Goal: Transaction & Acquisition: Subscribe to service/newsletter

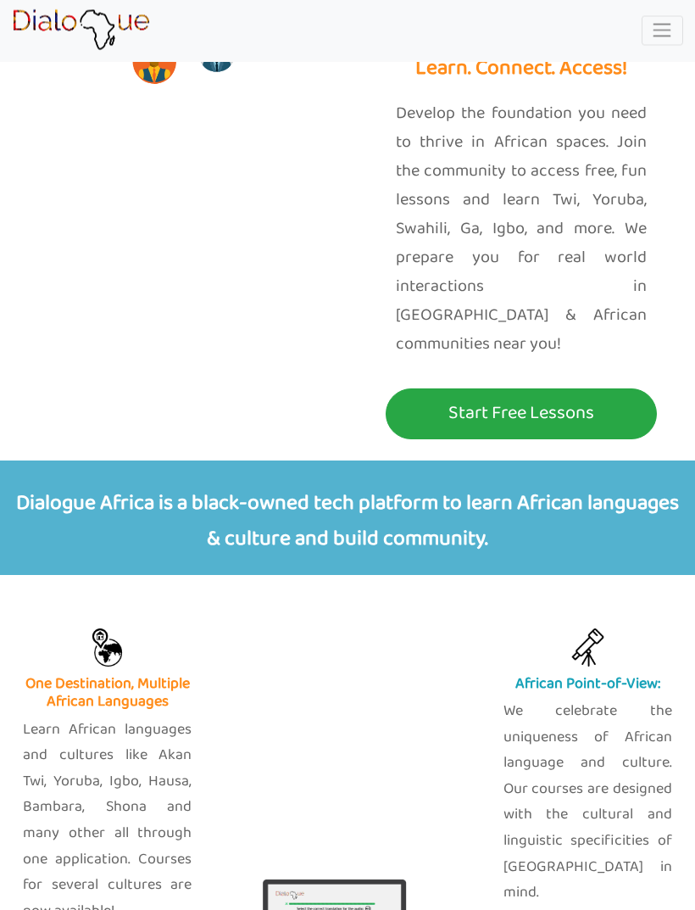
scroll to position [222, 0]
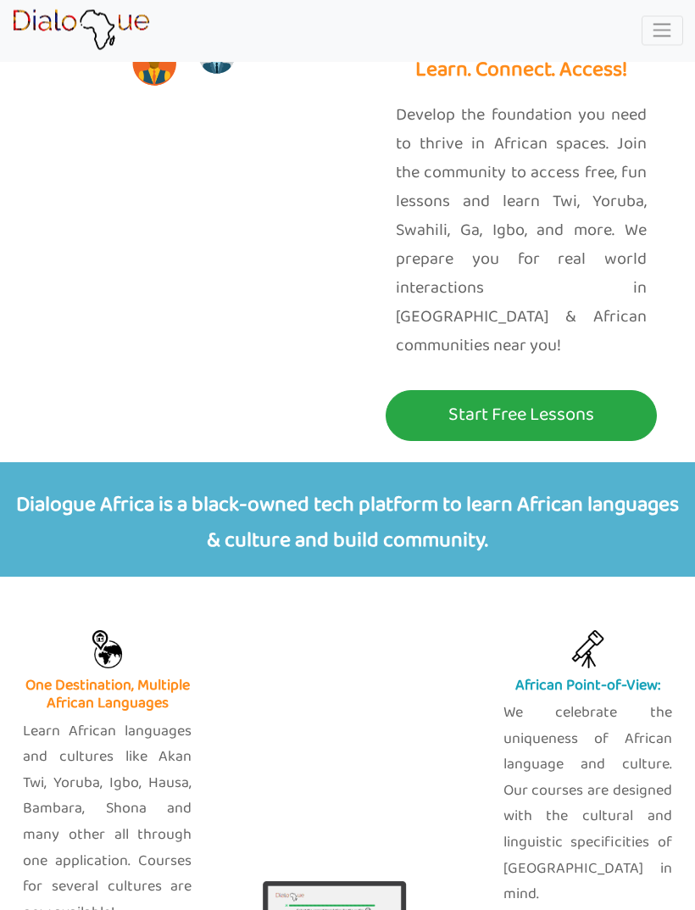
click at [588, 400] on p "Start Free Lessons" at bounding box center [521, 415] width 263 height 31
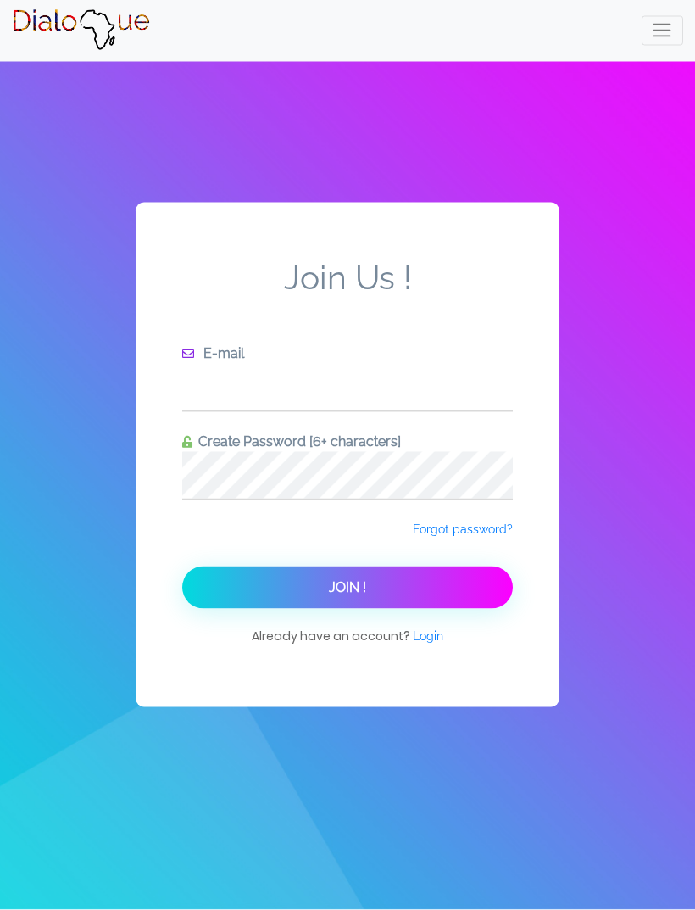
click at [364, 410] on input "text" at bounding box center [347, 387] width 331 height 47
click at [202, 410] on input "wrinkle" at bounding box center [347, 387] width 331 height 47
click at [213, 410] on input "wrinkle" at bounding box center [347, 387] width 331 height 47
type input "s"
type input "[EMAIL_ADDRESS][DOMAIN_NAME]"
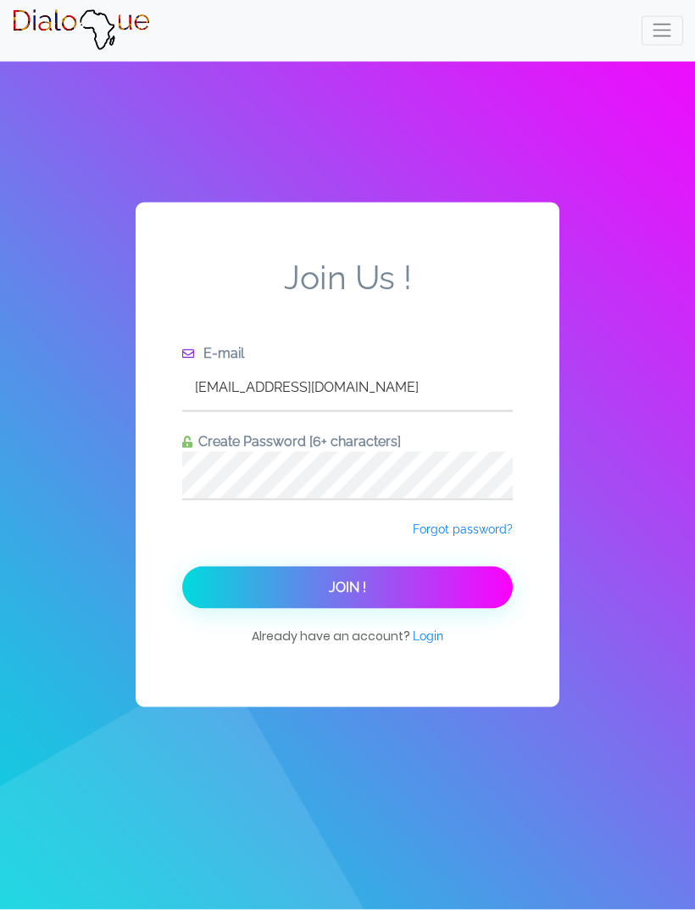
click at [473, 603] on button "Join !" at bounding box center [347, 587] width 331 height 42
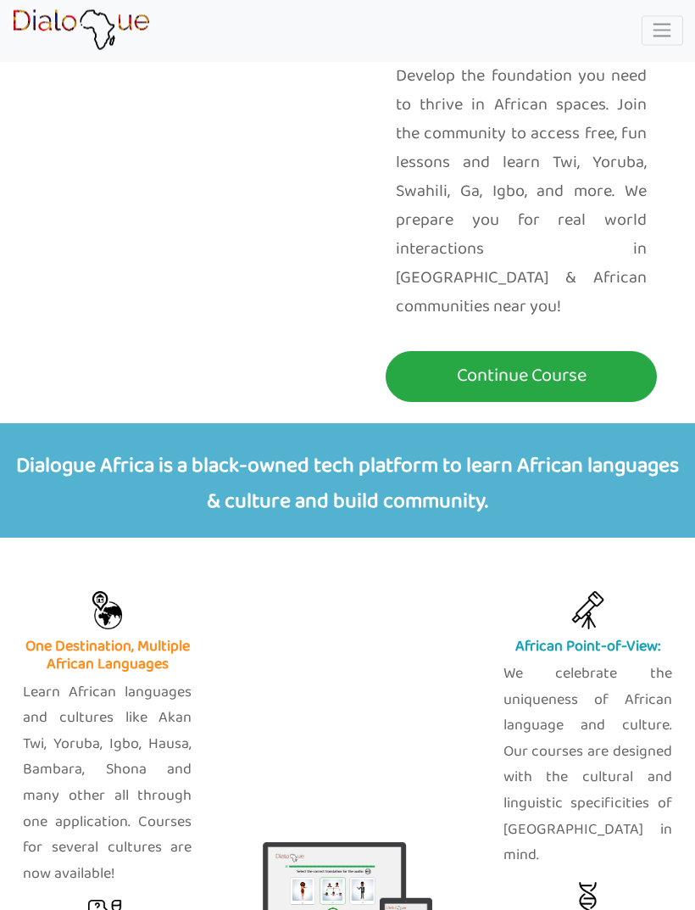
scroll to position [263, 0]
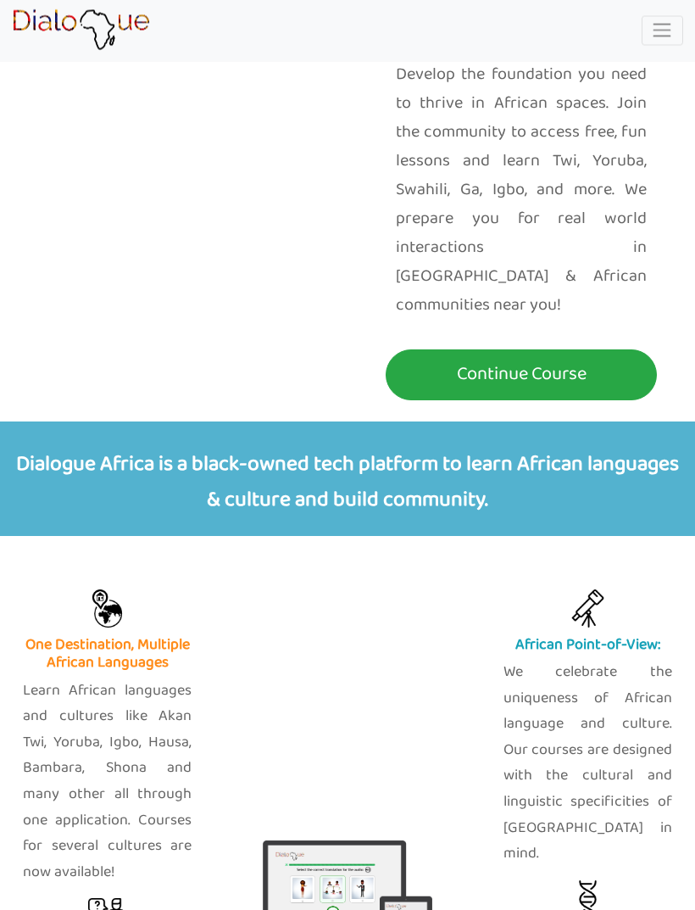
click at [600, 360] on p "Continue Course" at bounding box center [521, 375] width 263 height 31
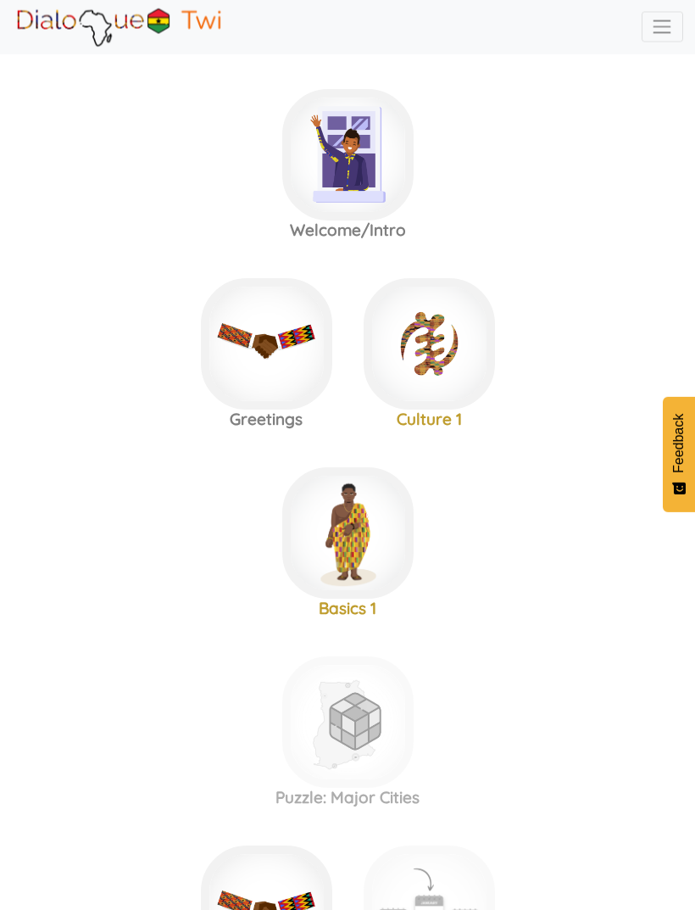
click at [12, 48] on area at bounding box center [12, 48] width 0 height 0
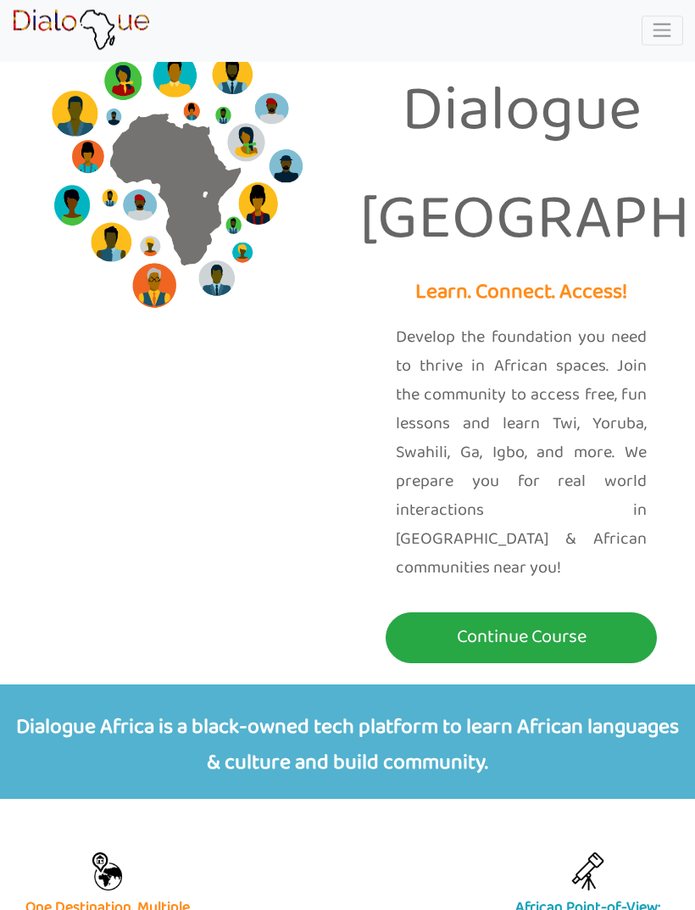
click at [206, 14] on nav "Try Course Toggle Dropdown TWI YORUBA GA SWAHILI IGBO Hi awrinkleinmind6394 Con…" at bounding box center [347, 31] width 695 height 62
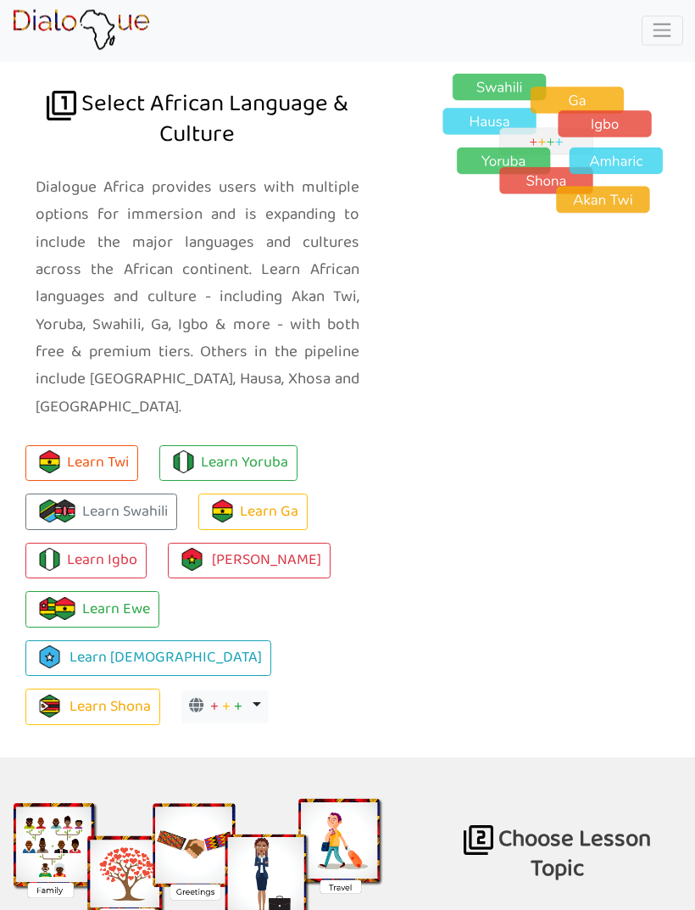
scroll to position [1572, 0]
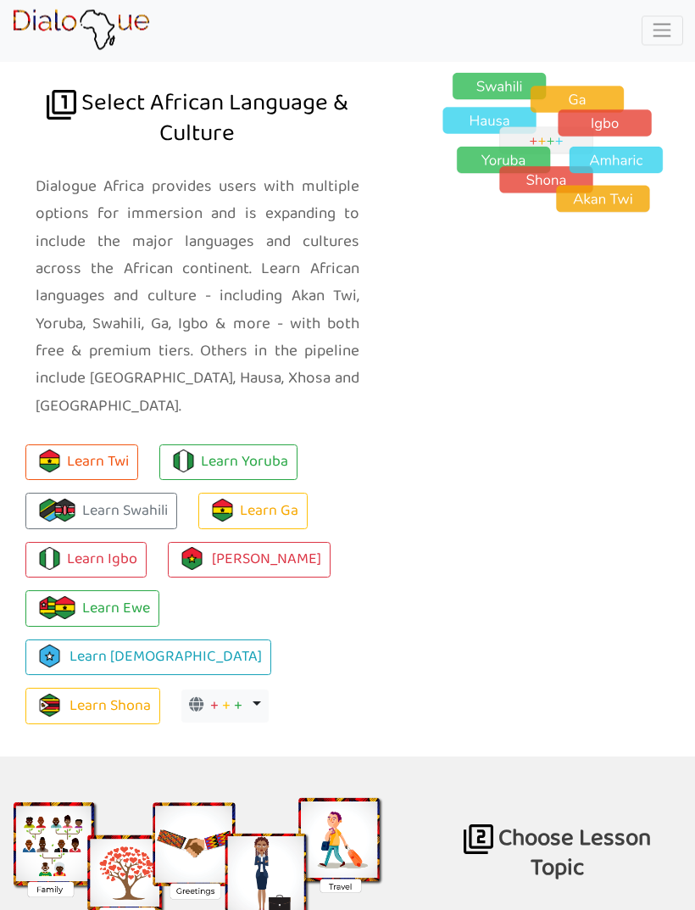
click at [235, 694] on span "+" at bounding box center [238, 707] width 8 height 26
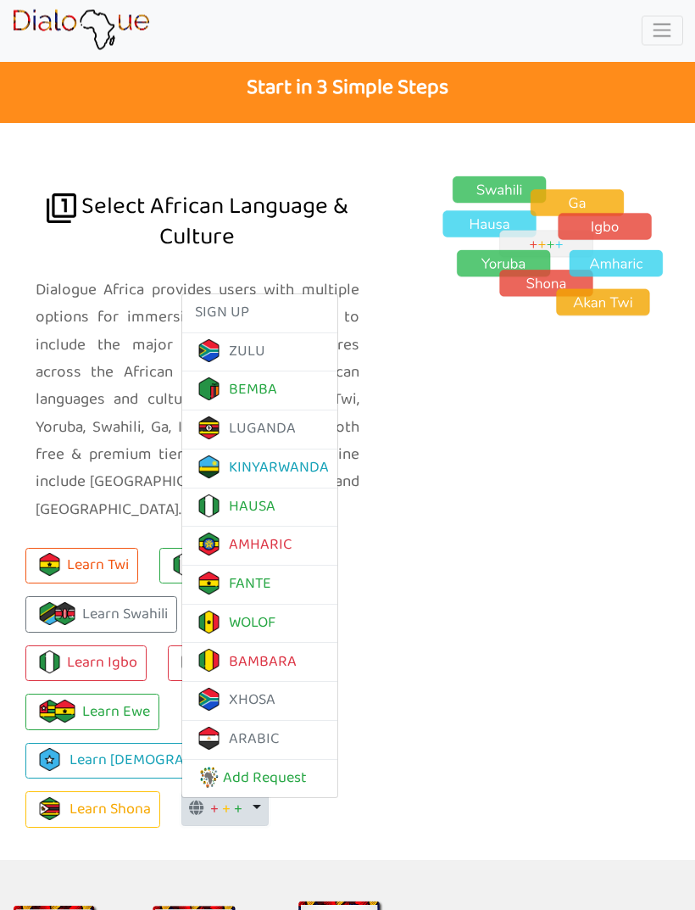
scroll to position [1473, 0]
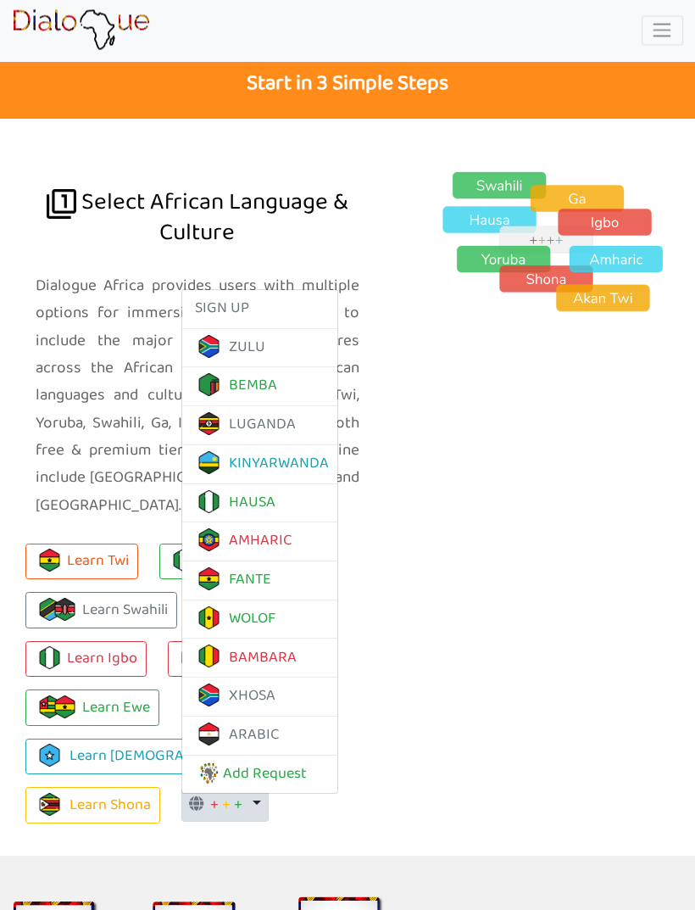
click at [408, 633] on div at bounding box center [558, 488] width 300 height 736
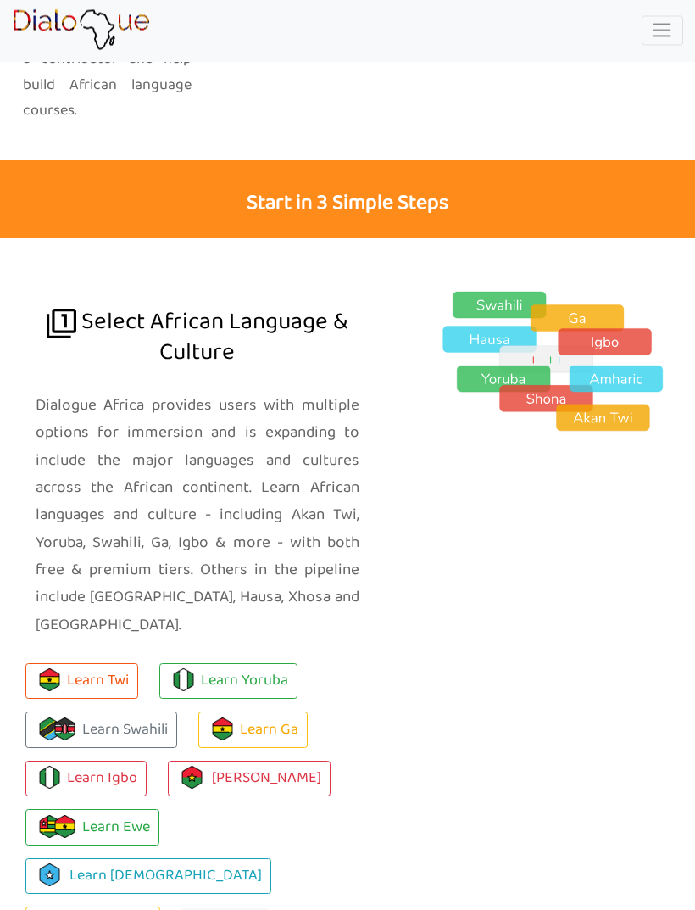
scroll to position [1340, 0]
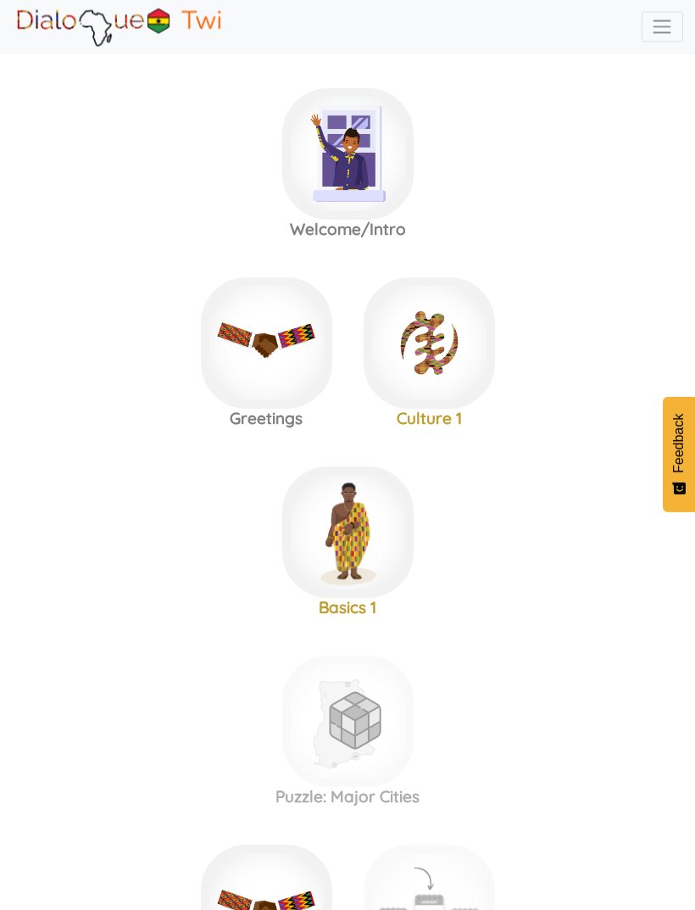
scroll to position [53, 0]
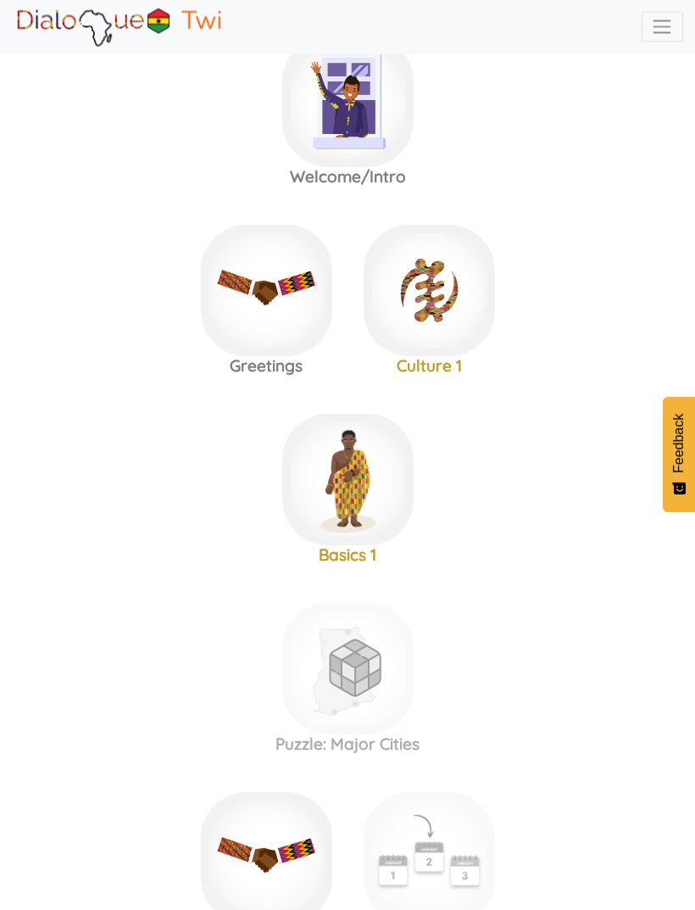
scroll to position [317, 0]
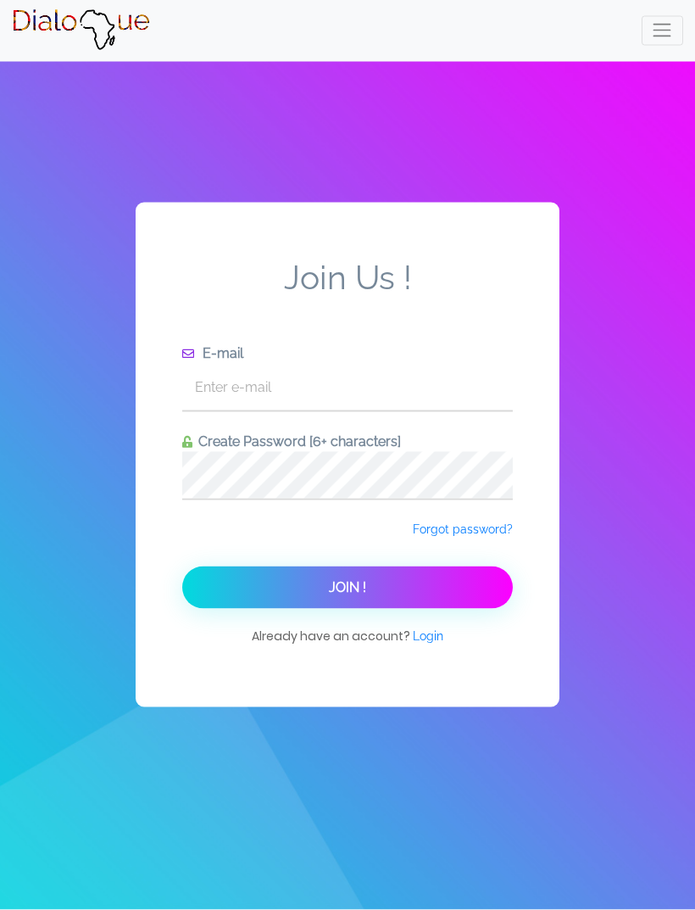
scroll to position [277, 0]
